Goal: Transaction & Acquisition: Purchase product/service

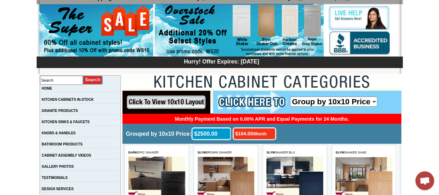
scroll to position [105, 0]
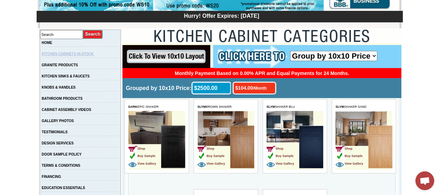
click at [92, 55] on link "KITCHEN CABINETS IN-STOCK" at bounding box center [68, 54] width 52 height 4
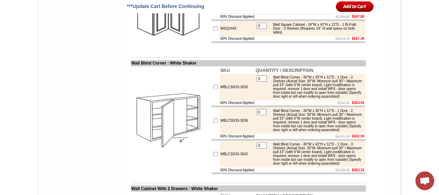
scroll to position [1674, 0]
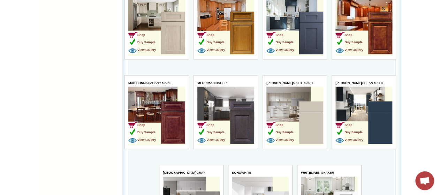
scroll to position [2031, 0]
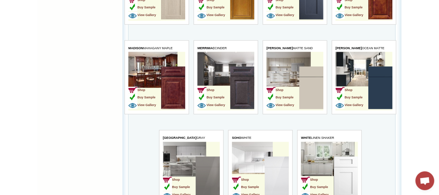
click at [264, 164] on td "Shop Buy Sample View Gallery" at bounding box center [248, 178] width 33 height 44
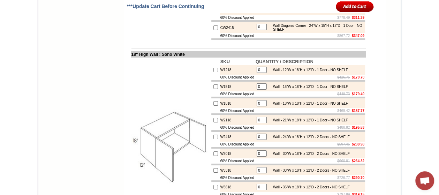
scroll to position [1257, 0]
